Goal: Task Accomplishment & Management: Manage account settings

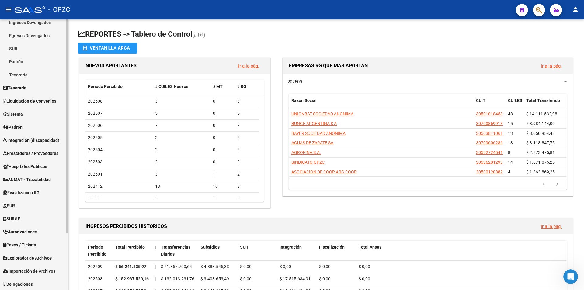
scroll to position [72, 0]
click at [44, 152] on span "Prestadores / Proveedores" at bounding box center [30, 152] width 55 height 7
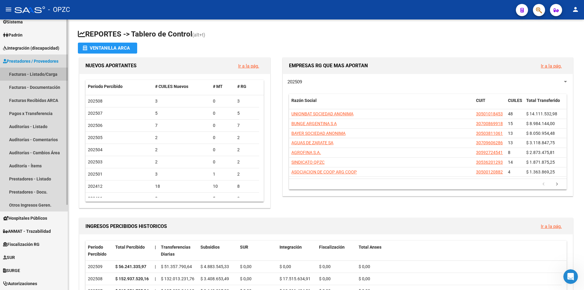
click at [38, 75] on link "Facturas - Listado/Carga" at bounding box center [34, 73] width 68 height 13
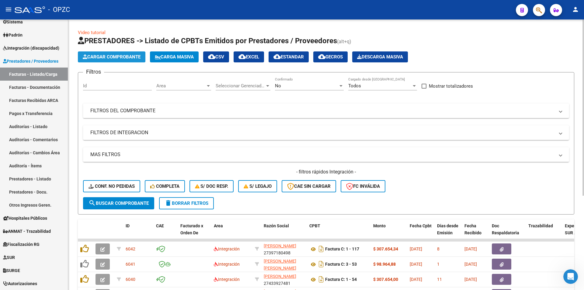
click at [121, 58] on span "Cargar Comprobante" at bounding box center [112, 56] width 58 height 5
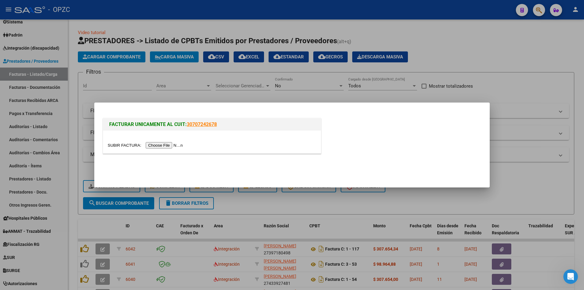
click at [171, 145] on input "file" at bounding box center [146, 145] width 77 height 6
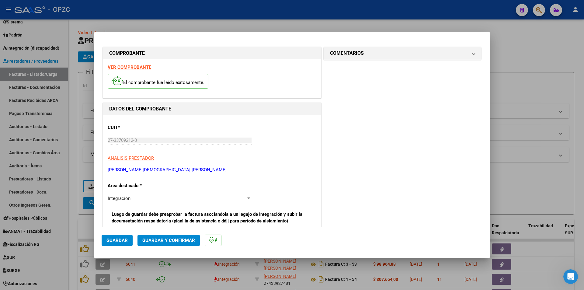
click at [137, 69] on strong "VER COMPROBANTE" at bounding box center [129, 66] width 43 height 5
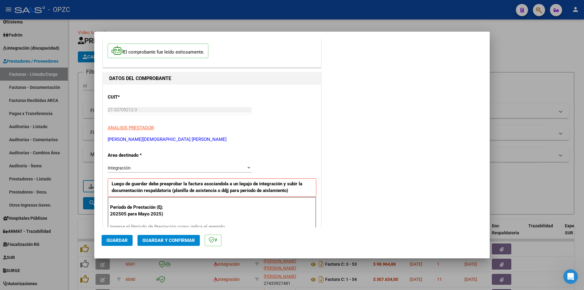
scroll to position [91, 0]
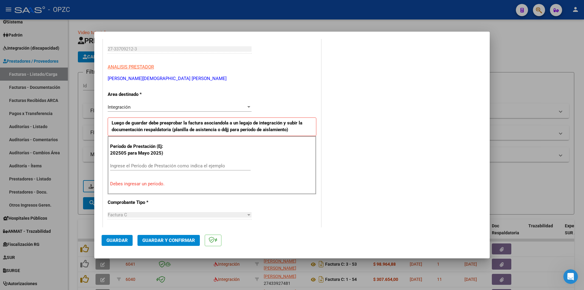
click at [186, 165] on input "Ingrese el Período de Prestación como indica el ejemplo" at bounding box center [180, 165] width 140 height 5
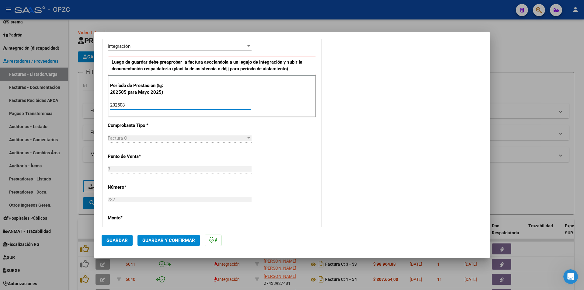
scroll to position [304, 0]
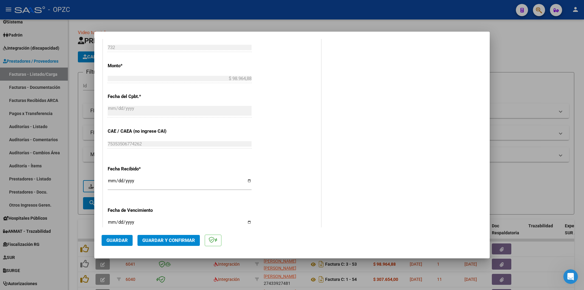
type input "202508"
click at [121, 239] on span "Guardar" at bounding box center [116, 239] width 21 height 5
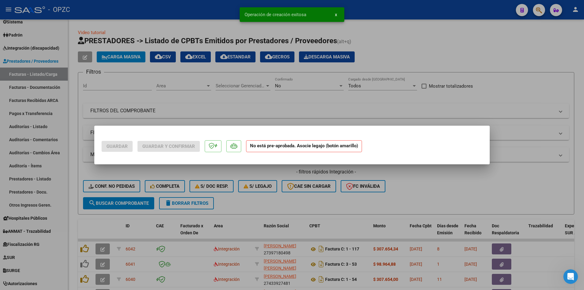
scroll to position [0, 0]
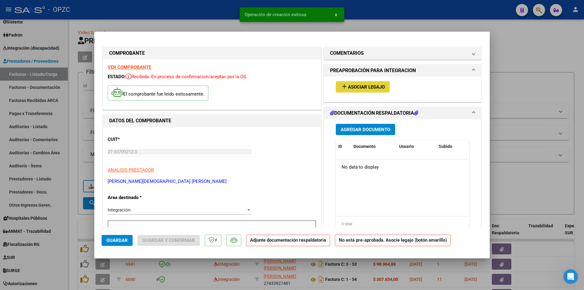
click at [360, 89] on span "Asociar Legajo" at bounding box center [366, 86] width 37 height 5
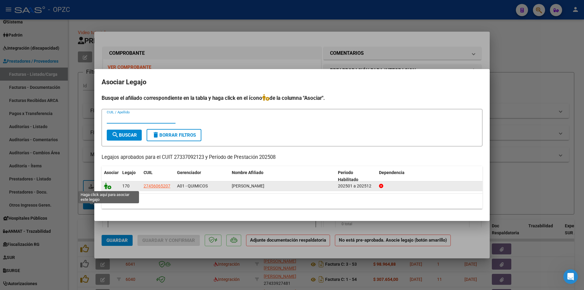
click at [108, 186] on icon at bounding box center [107, 185] width 7 height 7
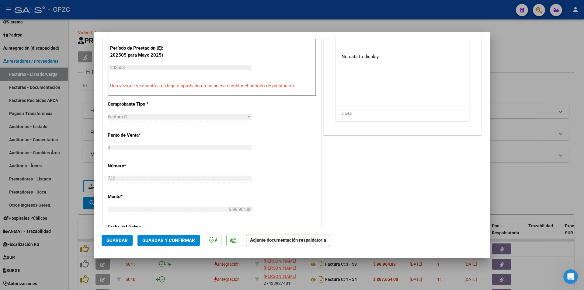
scroll to position [61, 0]
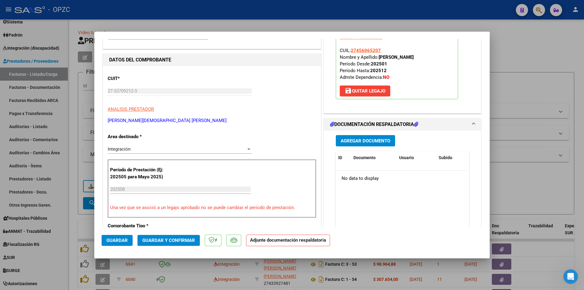
click at [352, 141] on span "Agregar Documento" at bounding box center [366, 140] width 50 height 5
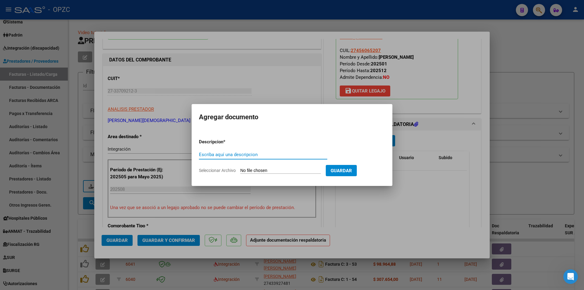
click at [277, 168] on input "Seleccionar Archivo" at bounding box center [280, 171] width 81 height 6
type input "C:\fakepath\planilla agosto solana.pdf"
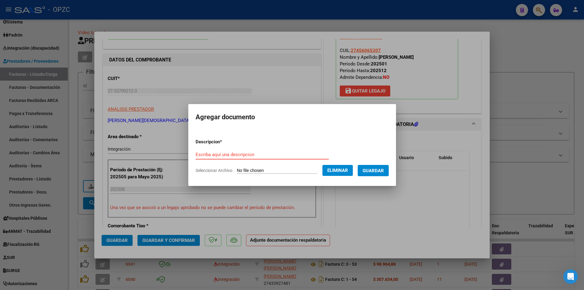
click at [237, 156] on input "Escriba aquí una descripcion" at bounding box center [261, 154] width 133 height 5
type input "Planilla de asistencia-MES 08-2025"
click at [368, 169] on button "Guardar" at bounding box center [373, 170] width 31 height 11
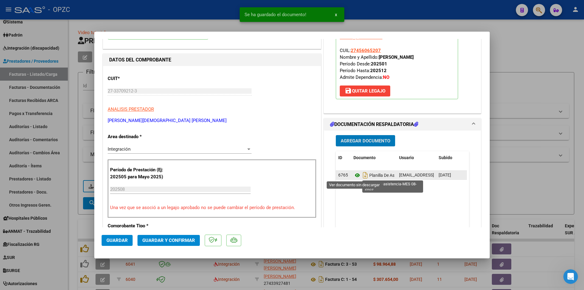
click at [355, 176] on icon at bounding box center [357, 174] width 8 height 7
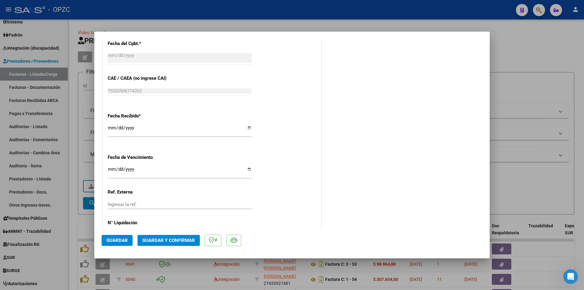
scroll to position [390, 0]
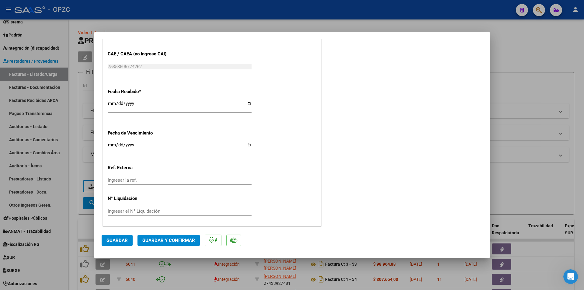
click at [116, 240] on span "Guardar" at bounding box center [116, 239] width 21 height 5
click at [183, 265] on div at bounding box center [292, 145] width 584 height 290
type input "$ 0,00"
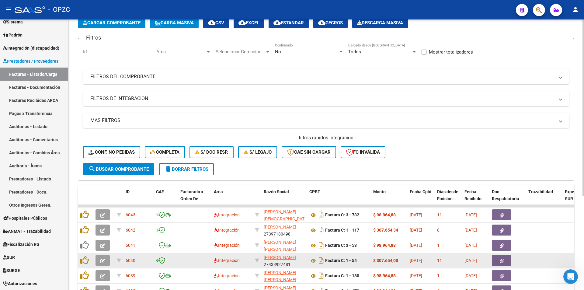
scroll to position [0, 0]
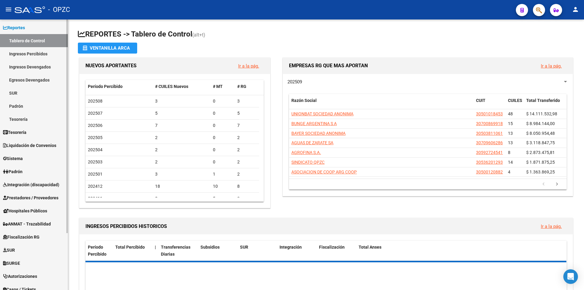
scroll to position [61, 0]
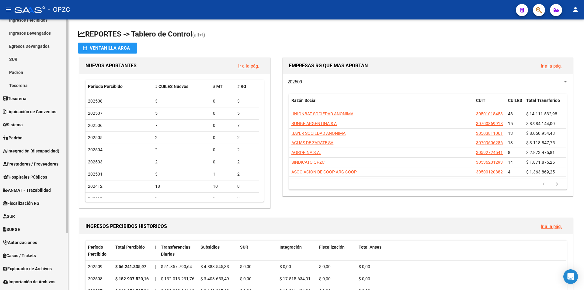
click at [22, 126] on span "Sistema" at bounding box center [13, 124] width 20 height 7
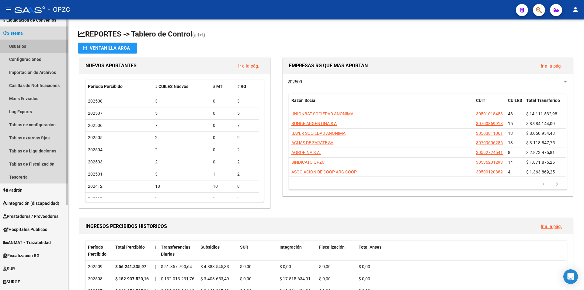
click at [19, 44] on link "Usuarios" at bounding box center [34, 46] width 68 height 13
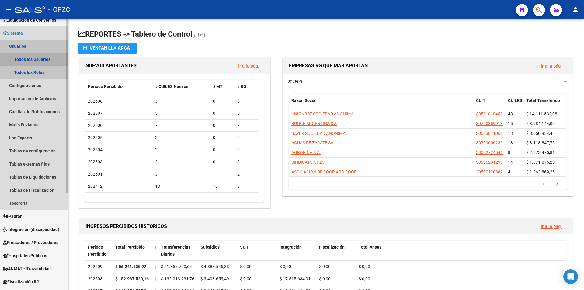
click at [42, 61] on link "Todos los Usuarios" at bounding box center [34, 59] width 68 height 13
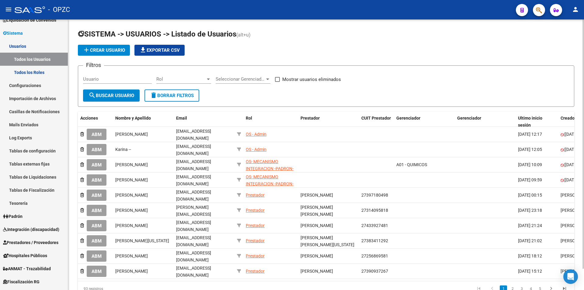
click at [126, 80] on input "Usuario" at bounding box center [117, 78] width 69 height 5
click at [126, 94] on span "search Buscar Usuario" at bounding box center [111, 95] width 46 height 5
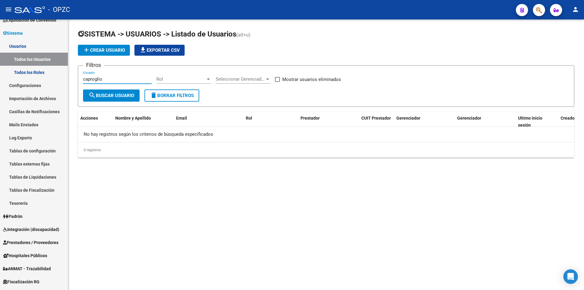
click at [119, 77] on input "caproglio" at bounding box center [117, 78] width 69 height 5
type input "capriglione"
click at [115, 97] on span "search Buscar Usuario" at bounding box center [111, 95] width 46 height 5
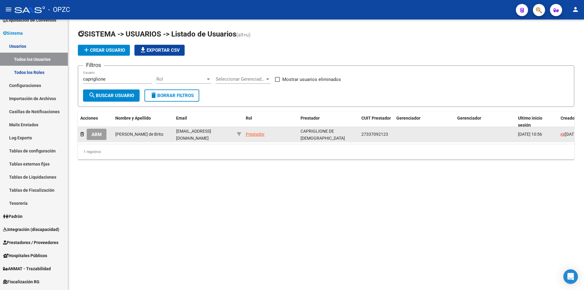
click at [101, 132] on span "ABM" at bounding box center [97, 134] width 10 height 5
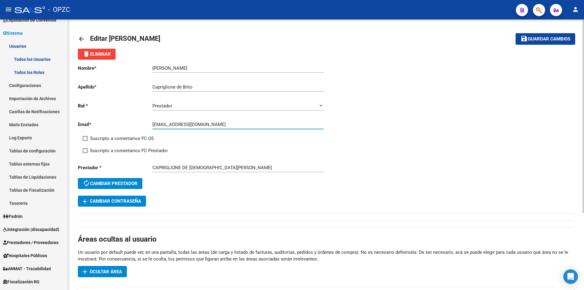
drag, startPoint x: 153, startPoint y: 123, endPoint x: 248, endPoint y: 123, distance: 95.8
click at [248, 123] on input "[EMAIL_ADDRESS][DOMAIN_NAME]" at bounding box center [237, 124] width 171 height 5
click at [362, 161] on div "Nombre * [PERSON_NAME] nombre Apellido * Capriglione de Brito Ingresar apellido…" at bounding box center [326, 133] width 496 height 147
click at [320, 106] on div at bounding box center [320, 106] width 3 height 2
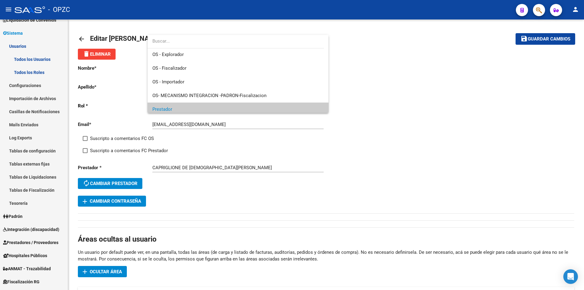
scroll to position [29, 0]
click at [298, 109] on span "Prestador" at bounding box center [237, 109] width 171 height 14
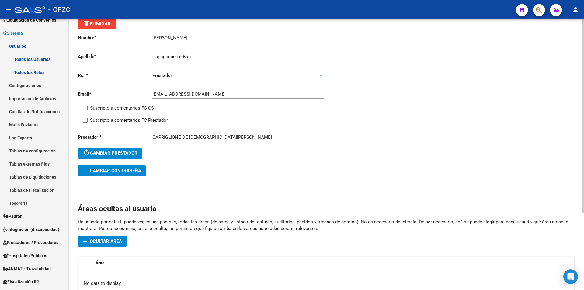
scroll to position [0, 0]
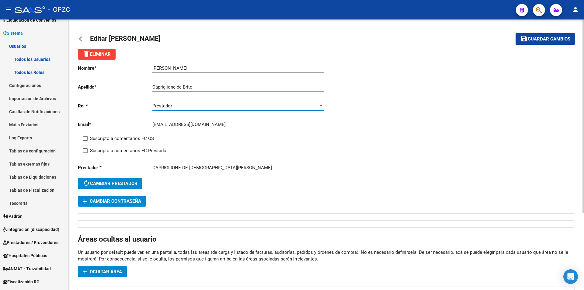
click at [528, 40] on span "Guardar cambios" at bounding box center [549, 38] width 43 height 5
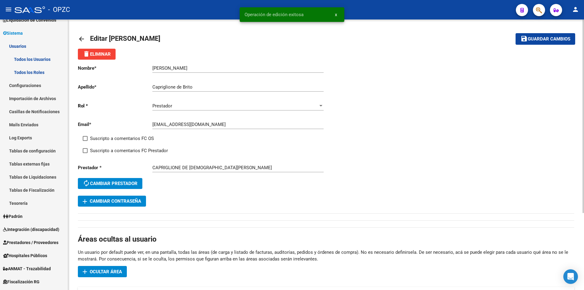
click at [78, 38] on mat-icon "arrow_back" at bounding box center [81, 38] width 7 height 7
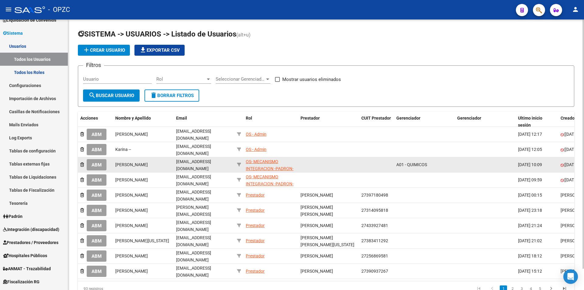
scroll to position [23, 0]
